Goal: Task Accomplishment & Management: Complete application form

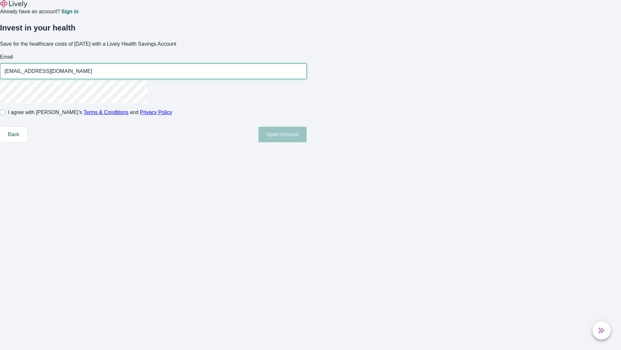
type input "[EMAIL_ADDRESS][DOMAIN_NAME]"
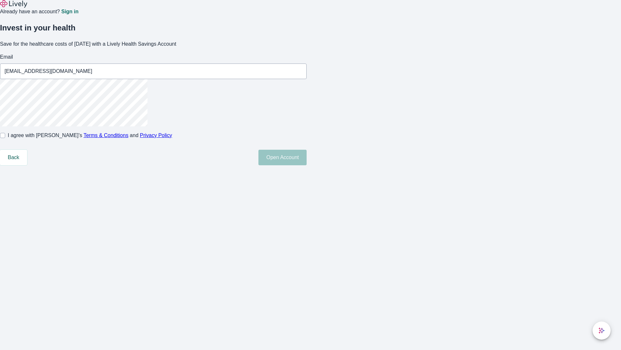
click at [5, 138] on input "I agree with Lively’s Terms & Conditions and Privacy Policy" at bounding box center [2, 135] width 5 height 5
checkbox input "true"
click at [307, 165] on button "Open Account" at bounding box center [283, 158] width 48 height 16
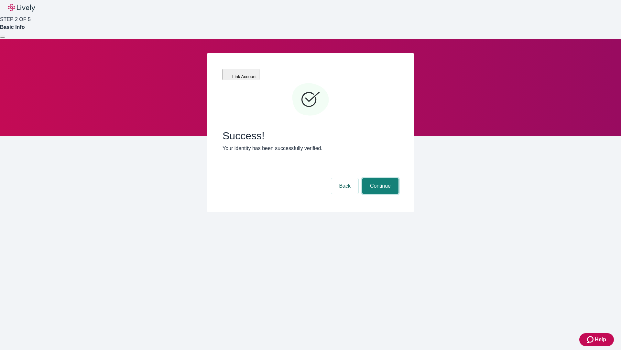
click at [380, 178] on button "Continue" at bounding box center [381, 186] width 36 height 16
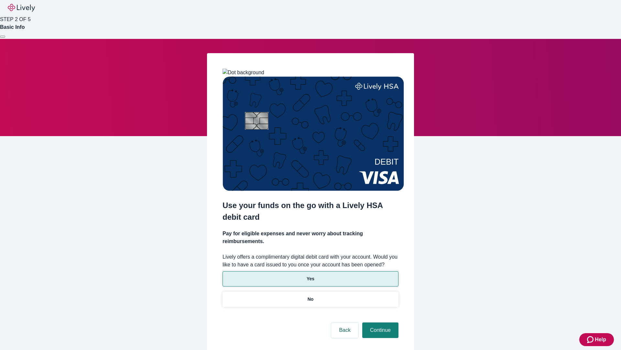
click at [310, 275] on p "Yes" at bounding box center [311, 278] width 8 height 7
click at [380, 322] on button "Continue" at bounding box center [381, 330] width 36 height 16
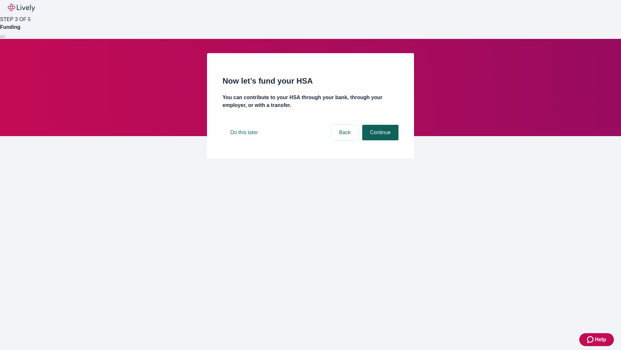
click at [380, 140] on button "Continue" at bounding box center [381, 133] width 36 height 16
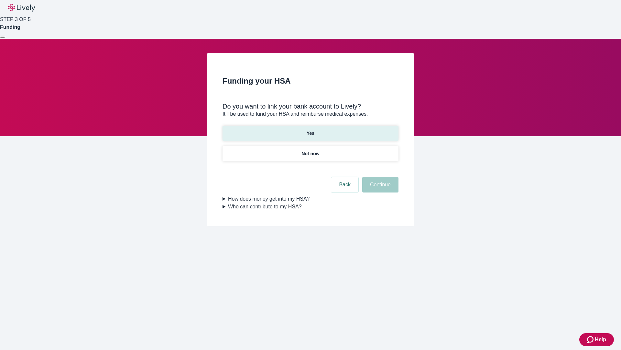
click at [310, 130] on p "Yes" at bounding box center [311, 133] width 8 height 7
click at [380, 177] on button "Continue" at bounding box center [381, 185] width 36 height 16
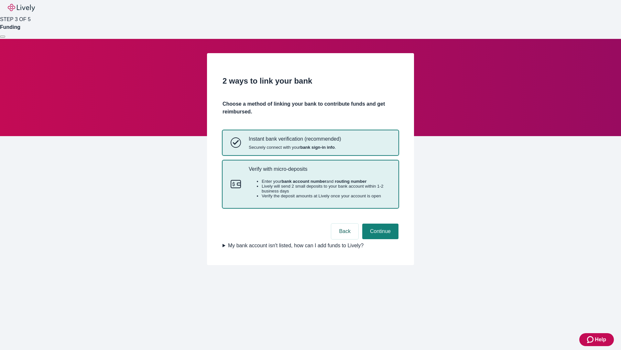
click at [319, 172] on p "Verify with micro-deposits" at bounding box center [320, 169] width 142 height 6
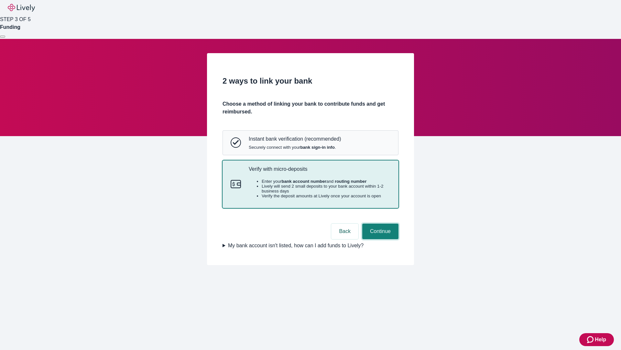
click at [380, 239] on button "Continue" at bounding box center [381, 231] width 36 height 16
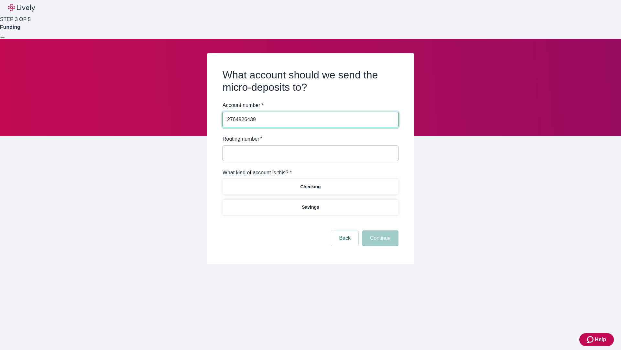
type input "2764926439"
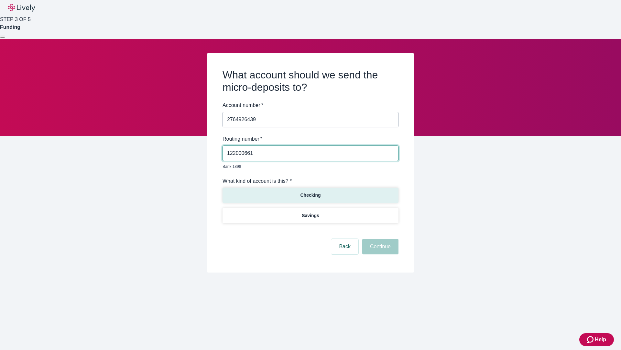
type input "122000661"
click at [310, 192] on p "Checking" at bounding box center [310, 195] width 20 height 7
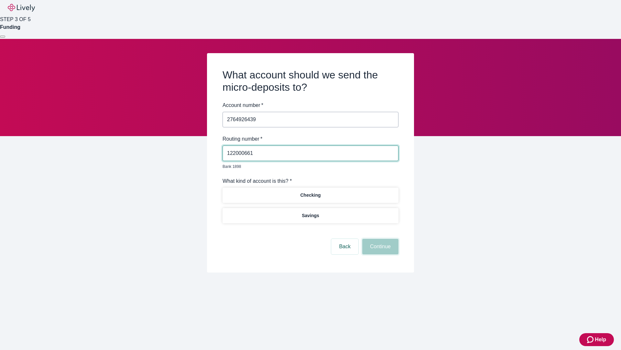
click at [380, 239] on button "Continue" at bounding box center [381, 247] width 36 height 16
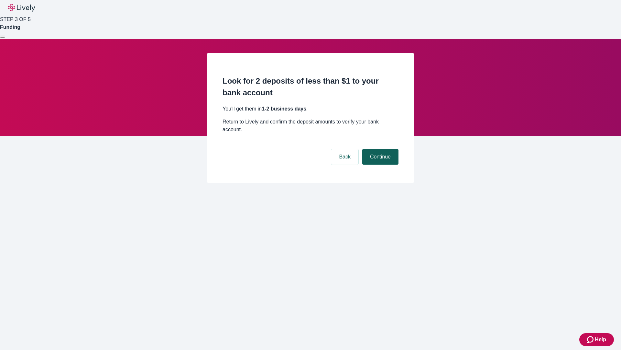
click at [380, 149] on button "Continue" at bounding box center [381, 157] width 36 height 16
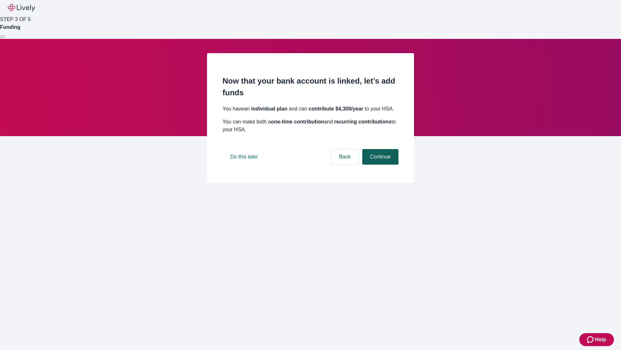
click at [380, 164] on button "Continue" at bounding box center [381, 157] width 36 height 16
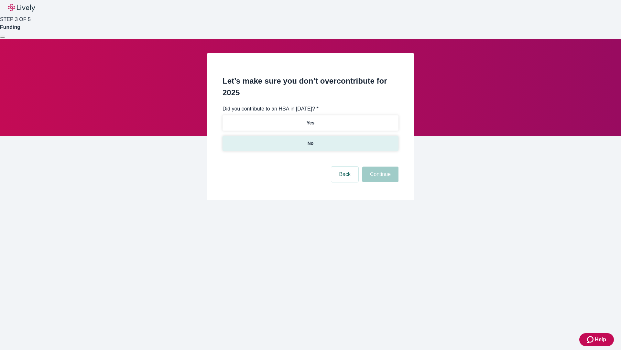
click at [310, 140] on p "No" at bounding box center [311, 143] width 6 height 7
click at [380, 166] on button "Continue" at bounding box center [381, 174] width 36 height 16
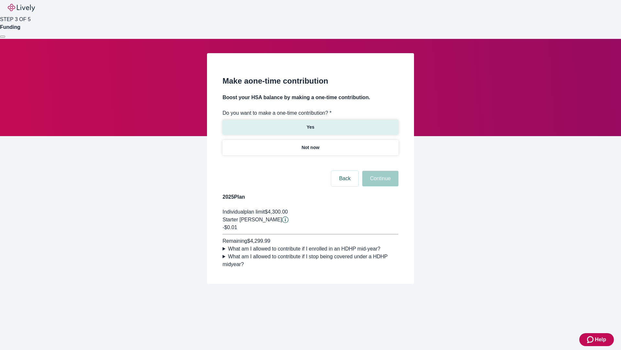
click at [310, 124] on p "Yes" at bounding box center [311, 127] width 8 height 7
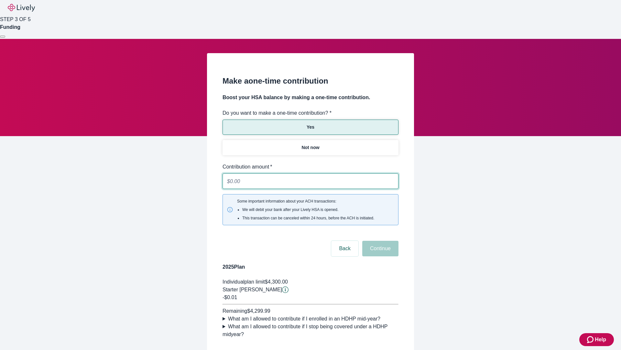
type input "0.01"
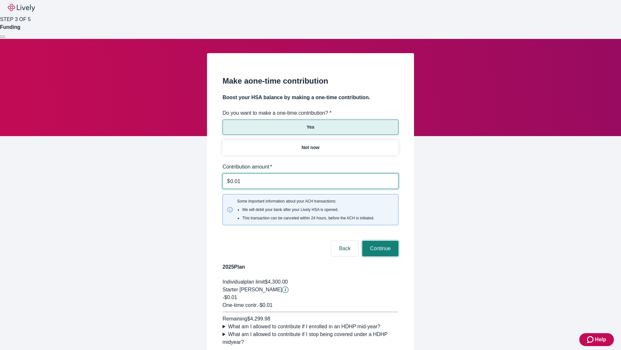
click at [380, 240] on button "Continue" at bounding box center [381, 248] width 36 height 16
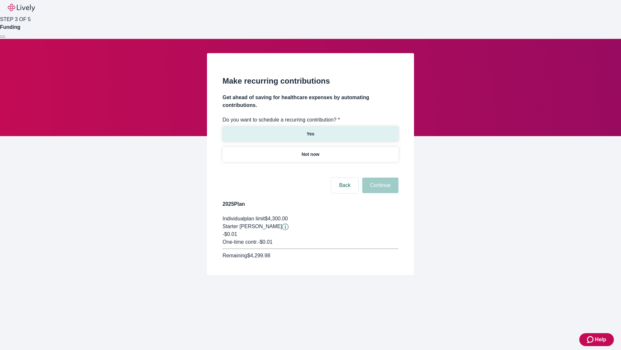
click at [310, 130] on p "Yes" at bounding box center [311, 133] width 8 height 7
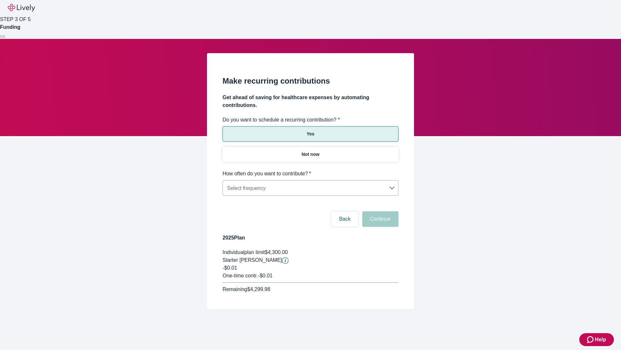
click at [310, 170] on body "Help STEP 3 OF 5 Funding Make recurring contributions Get ahead of saving for h…" at bounding box center [310, 170] width 621 height 340
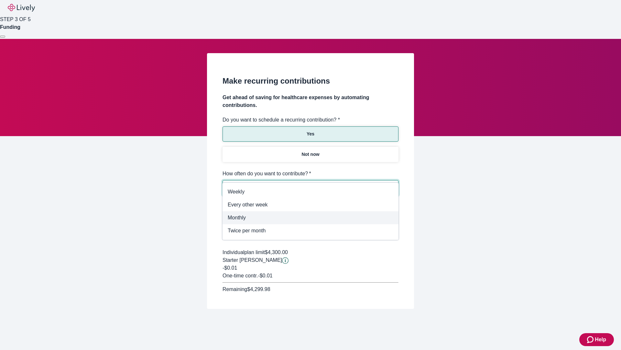
click at [311, 218] on span "Monthly" at bounding box center [311, 218] width 166 height 8
type input "Monthly"
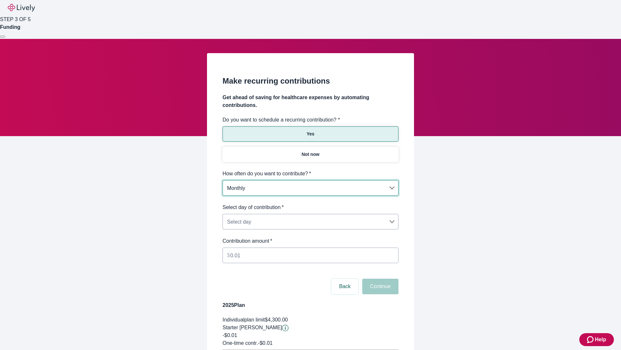
click at [310, 203] on body "Help STEP 3 OF 5 Funding Make recurring contributions Get ahead of saving for h…" at bounding box center [310, 203] width 621 height 407
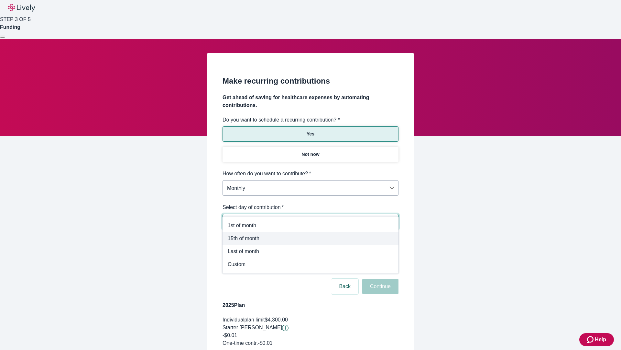
click at [311, 238] on span "15th of month" at bounding box center [311, 238] width 166 height 8
type input "Monthly15th"
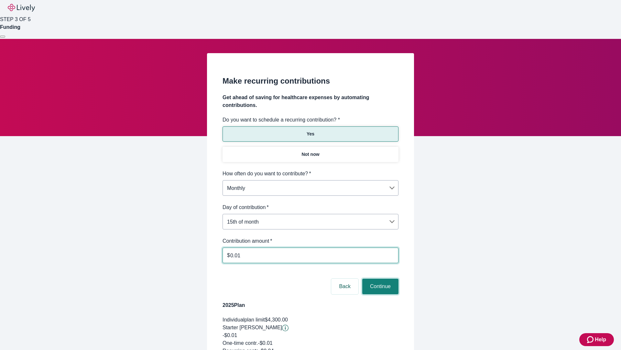
click at [380, 278] on button "Continue" at bounding box center [381, 286] width 36 height 16
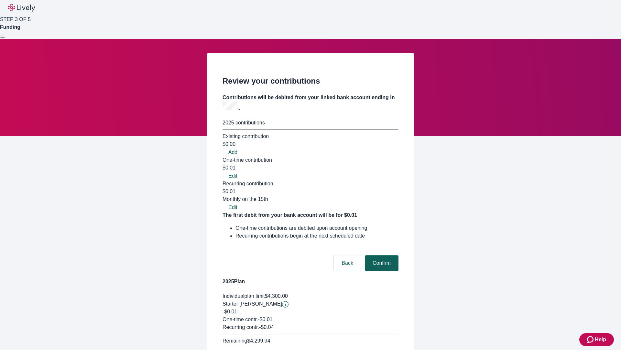
click at [381, 255] on button "Confirm" at bounding box center [382, 263] width 34 height 16
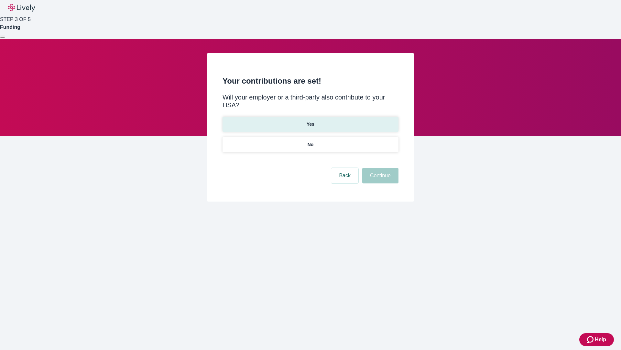
click at [310, 121] on p "Yes" at bounding box center [311, 124] width 8 height 7
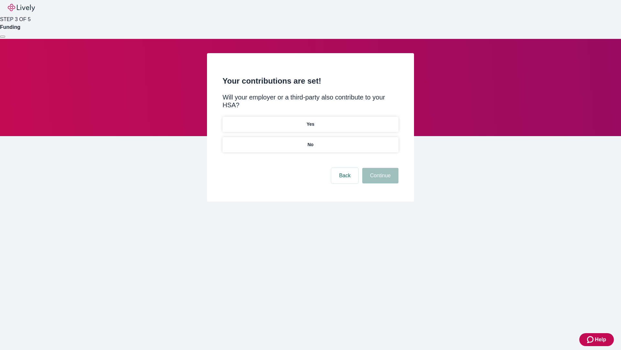
click at [380, 168] on button "Continue" at bounding box center [381, 176] width 36 height 16
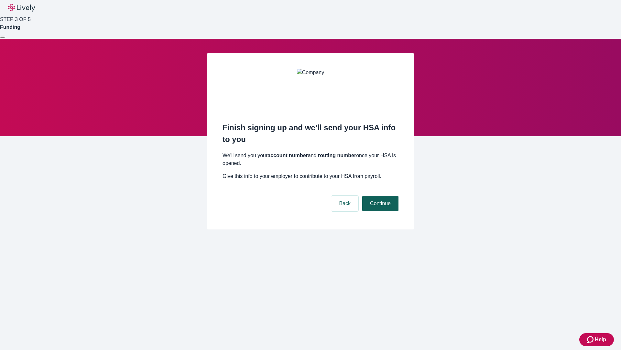
click at [380, 196] on button "Continue" at bounding box center [381, 204] width 36 height 16
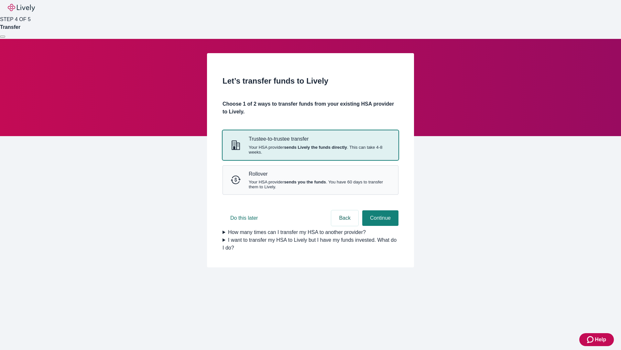
click at [310, 150] on strong "sends Lively the funds directly" at bounding box center [315, 147] width 63 height 5
click at [380, 226] on button "Continue" at bounding box center [381, 218] width 36 height 16
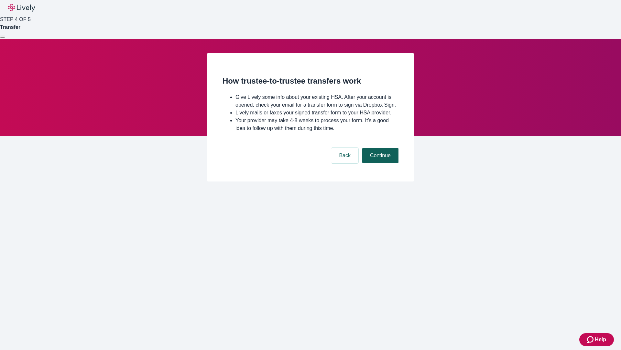
click at [380, 163] on button "Continue" at bounding box center [381, 156] width 36 height 16
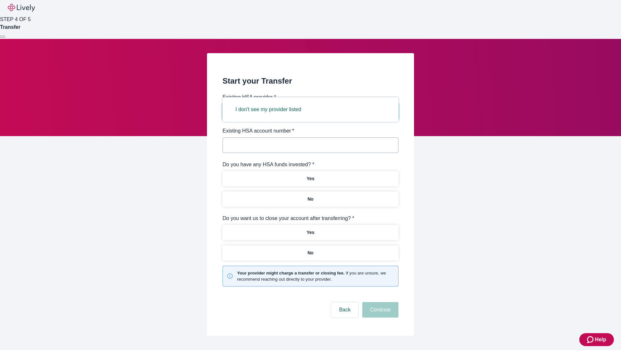
click at [271, 109] on button "I don't see my provider listed" at bounding box center [268, 110] width 81 height 16
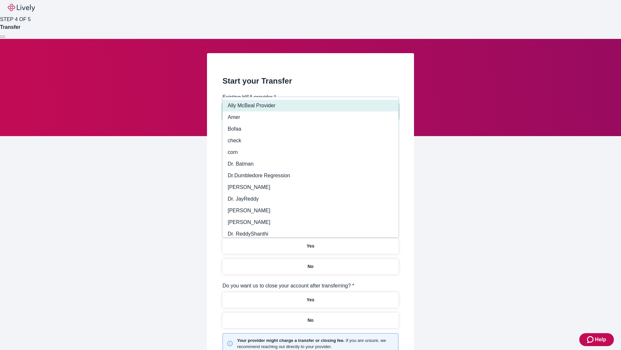
type input "Other"
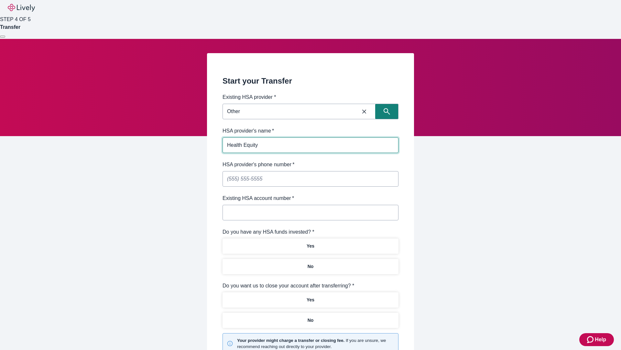
type input "Health Equity"
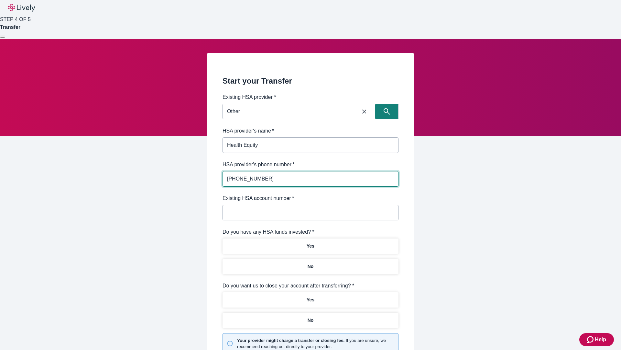
type input "[PHONE_NUMBER]"
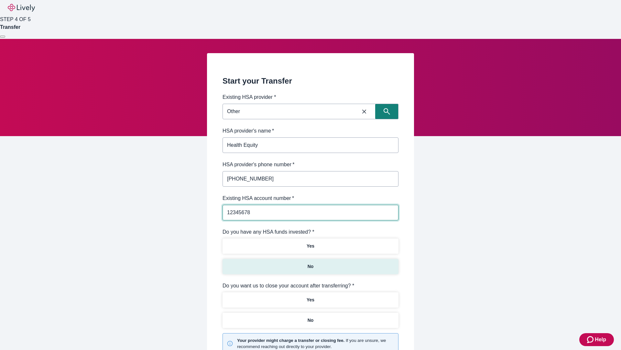
type input "12345678"
click at [310, 263] on p "No" at bounding box center [311, 266] width 6 height 7
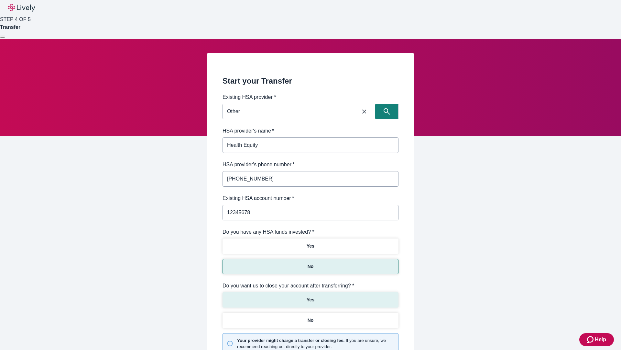
click at [310, 296] on p "Yes" at bounding box center [311, 299] width 8 height 7
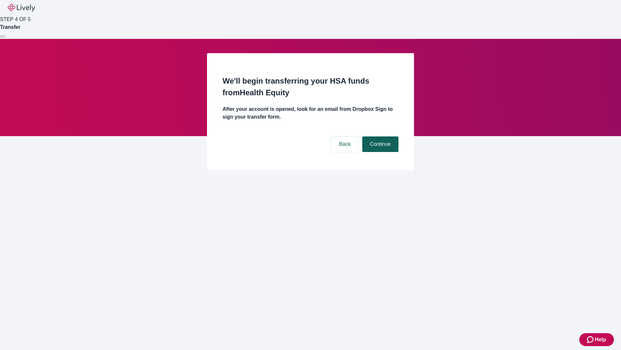
click at [380, 136] on button "Continue" at bounding box center [381, 144] width 36 height 16
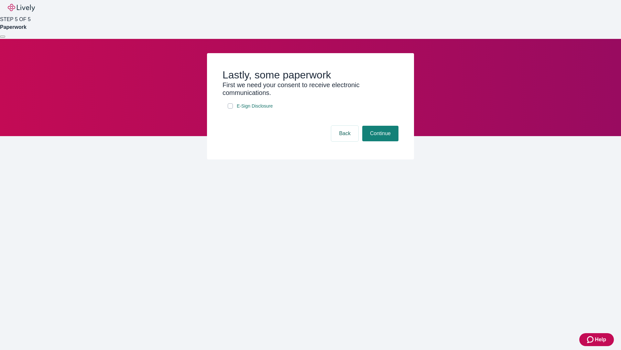
click at [230, 108] on input "E-Sign Disclosure" at bounding box center [230, 105] width 5 height 5
checkbox input "true"
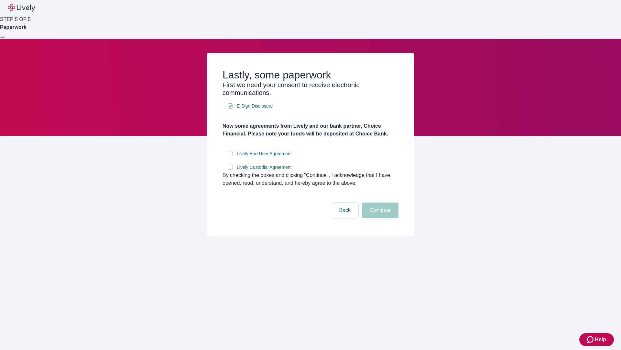
click at [230, 156] on input "Lively End User Agreement" at bounding box center [230, 153] width 5 height 5
checkbox input "true"
click at [230, 170] on input "Lively Custodial Agreement" at bounding box center [230, 166] width 5 height 5
checkbox input "true"
click at [380, 218] on button "Continue" at bounding box center [381, 210] width 36 height 16
